Goal: Navigation & Orientation: Find specific page/section

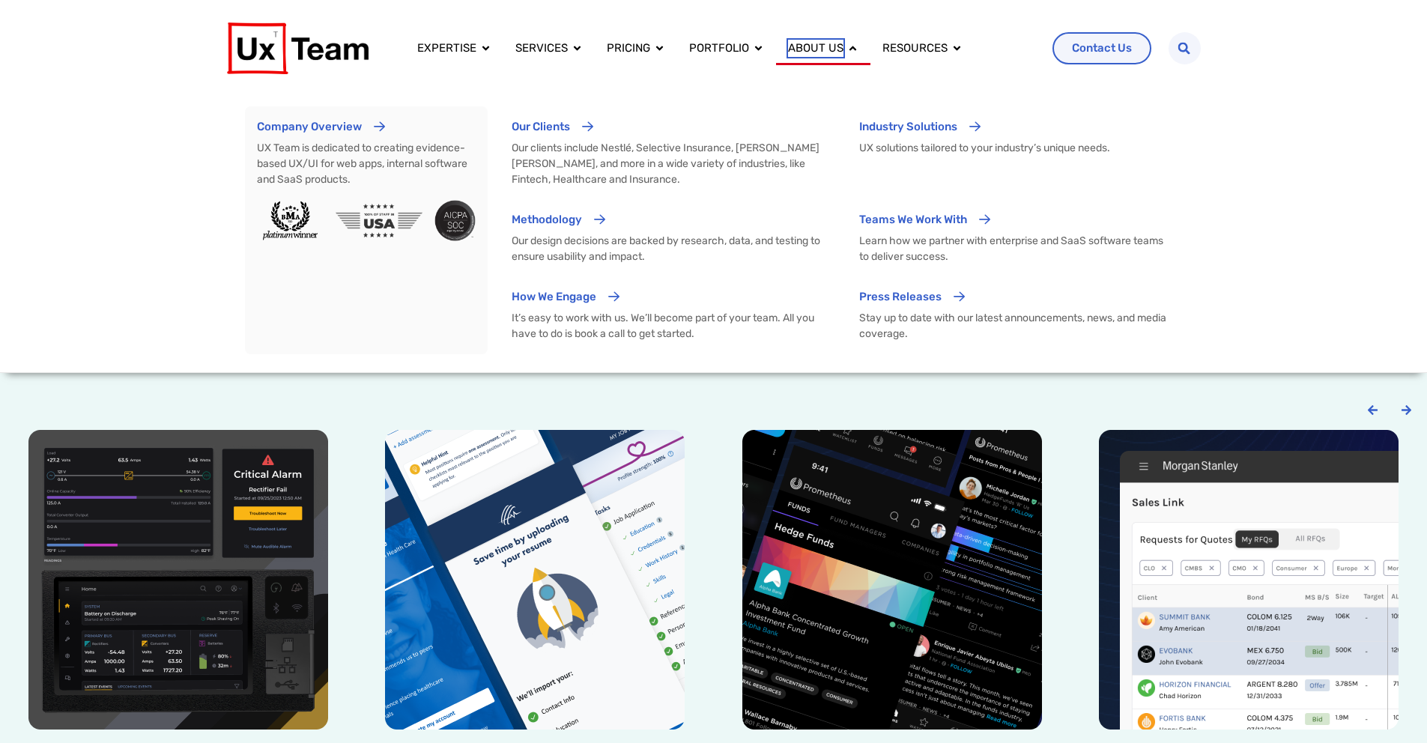
click at [828, 44] on span "About us" at bounding box center [815, 48] width 55 height 17
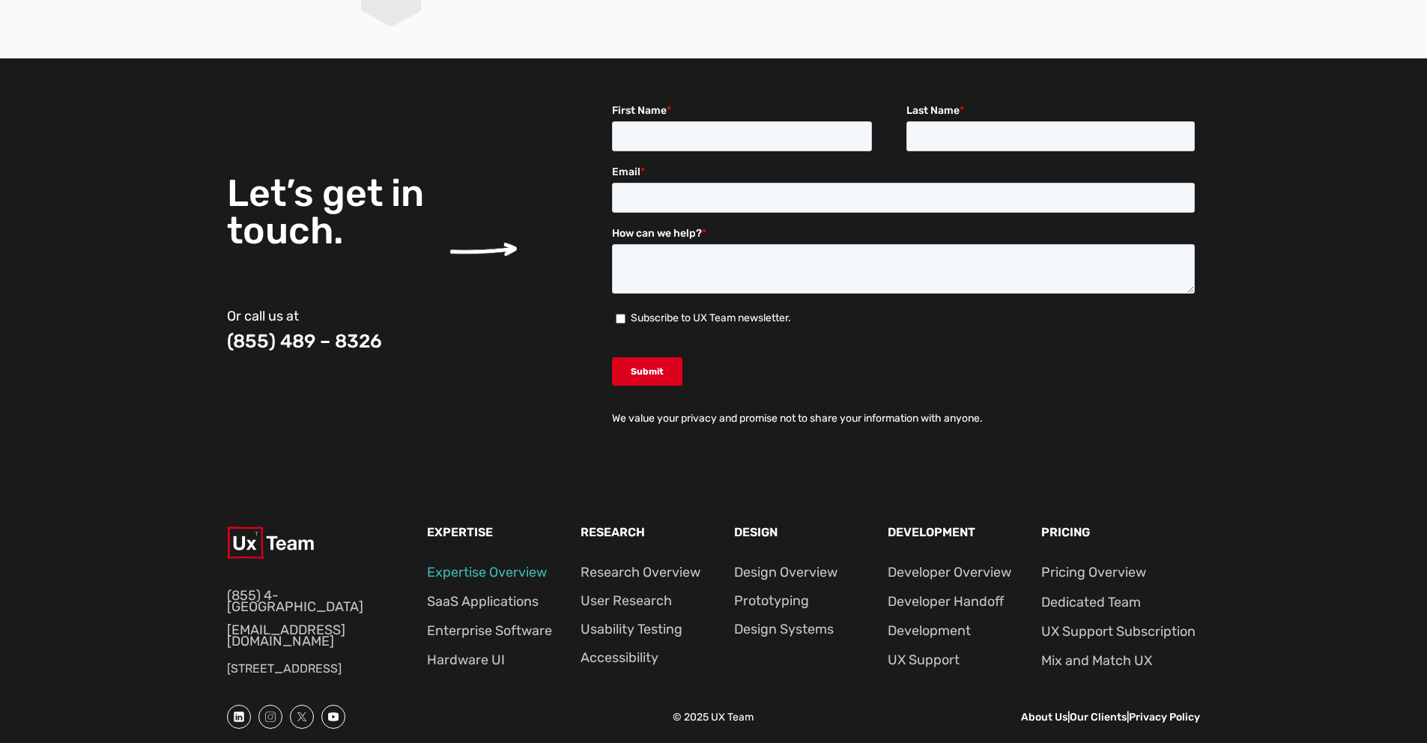
scroll to position [1932, 0]
